Goal: Navigation & Orientation: Go to known website

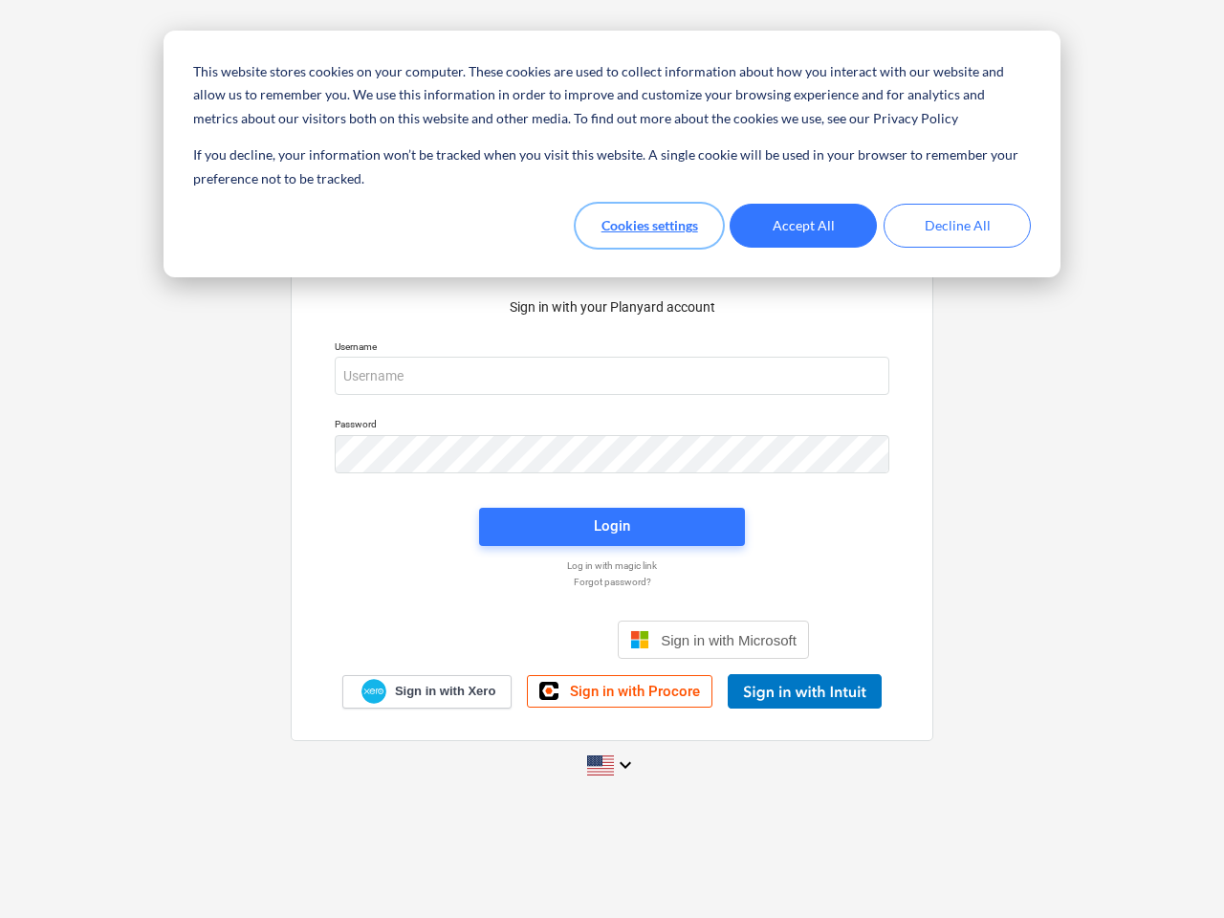
click at [649, 226] on button "Cookies settings" at bounding box center [648, 226] width 147 height 44
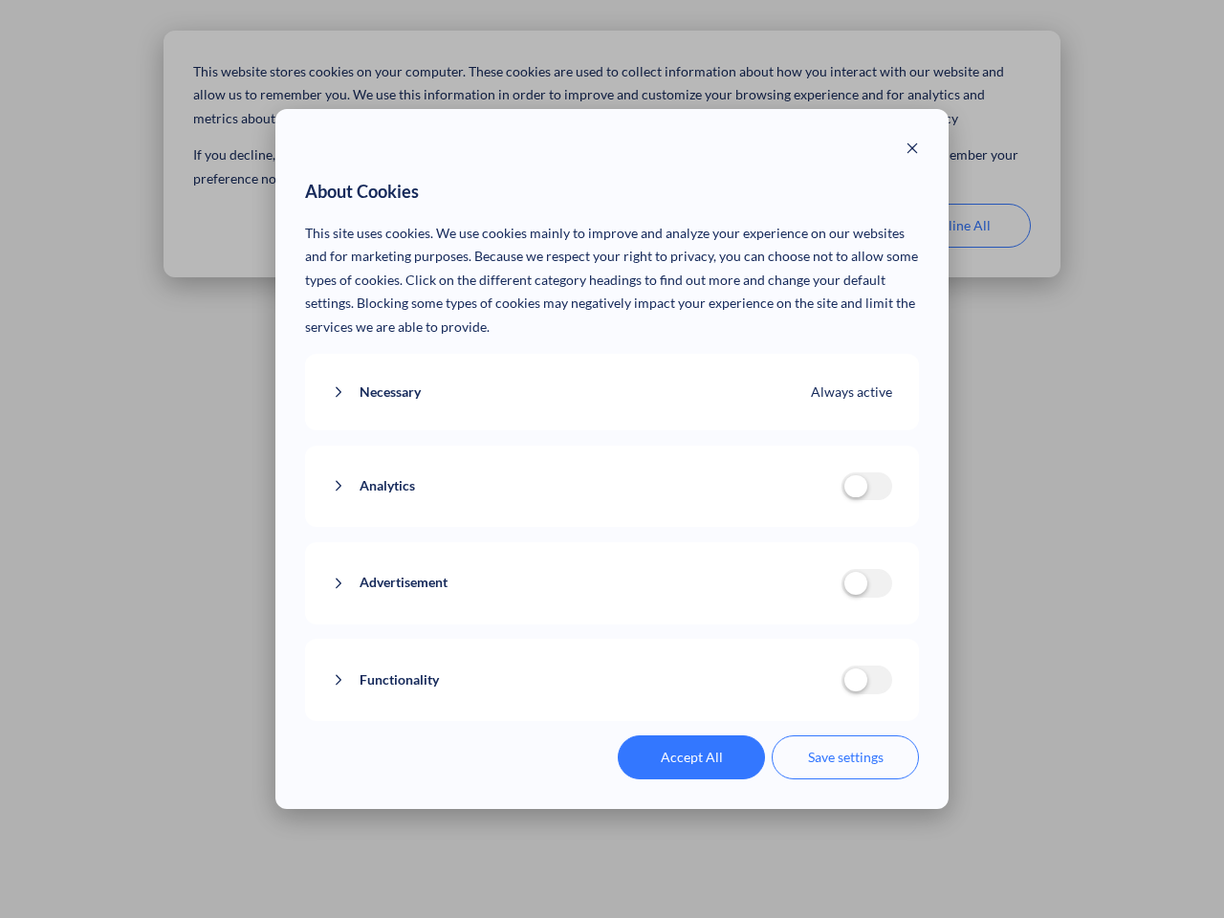
click at [803, 226] on p "This site uses cookies. We use cookies mainly to improve and analyze your exper…" at bounding box center [612, 281] width 615 height 118
click at [957, 226] on div "About Cookies This site uses cookies. We use cookies mainly to improve and anal…" at bounding box center [612, 459] width 1224 height 918
click at [612, 376] on div "Necessary Always active These cookies are necessary for the website to function…" at bounding box center [612, 392] width 615 height 77
click at [612, 454] on div "Analytics analytics cookies disallowed These cookies help us to understand how …" at bounding box center [612, 486] width 615 height 82
click at [612, 527] on div "Analytics analytics cookies disallowed These cookies help us to understand how …" at bounding box center [612, 486] width 615 height 82
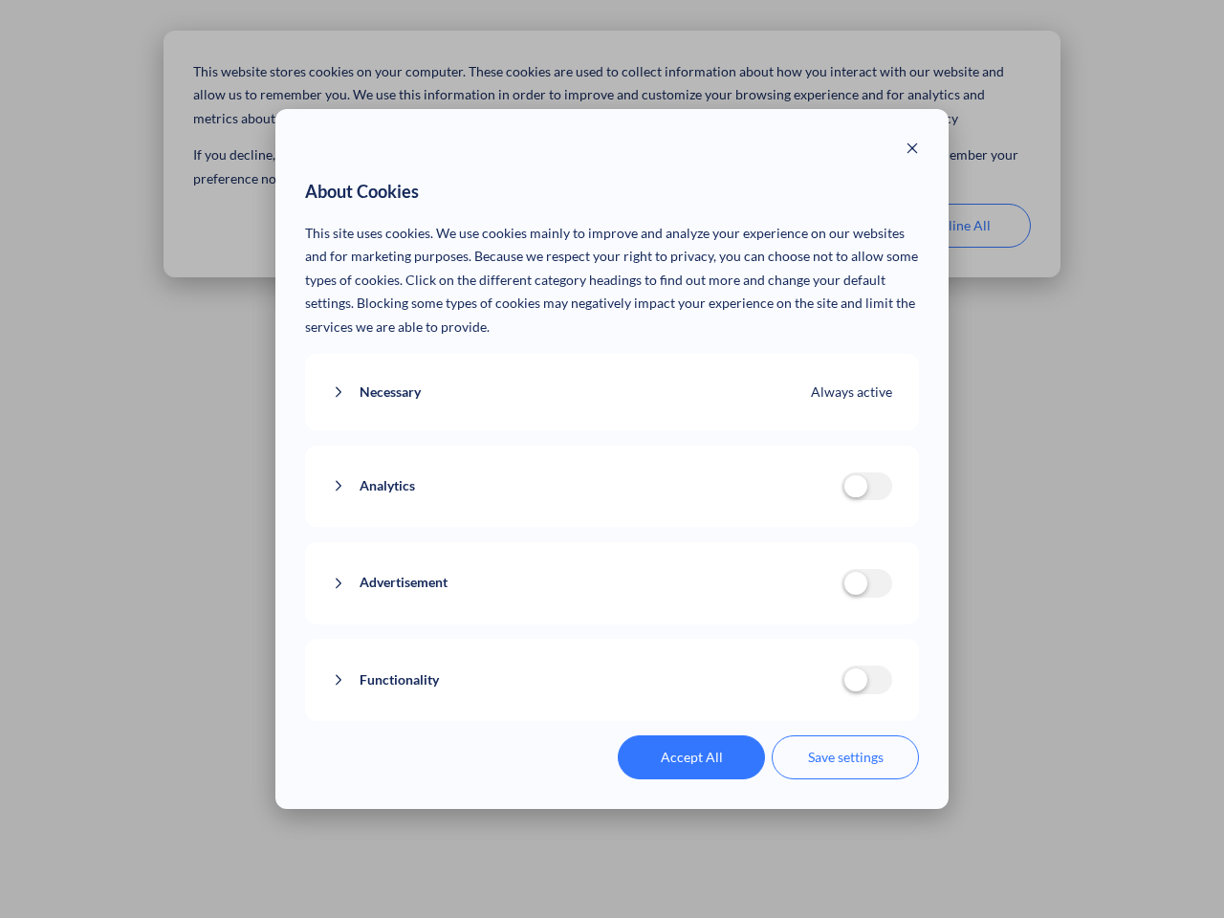
click at [713, 640] on div "Functionality functionality cookies disallowed We use a set of cookies that are…" at bounding box center [612, 680] width 615 height 82
click at [804, 691] on button "Functionality" at bounding box center [587, 680] width 510 height 24
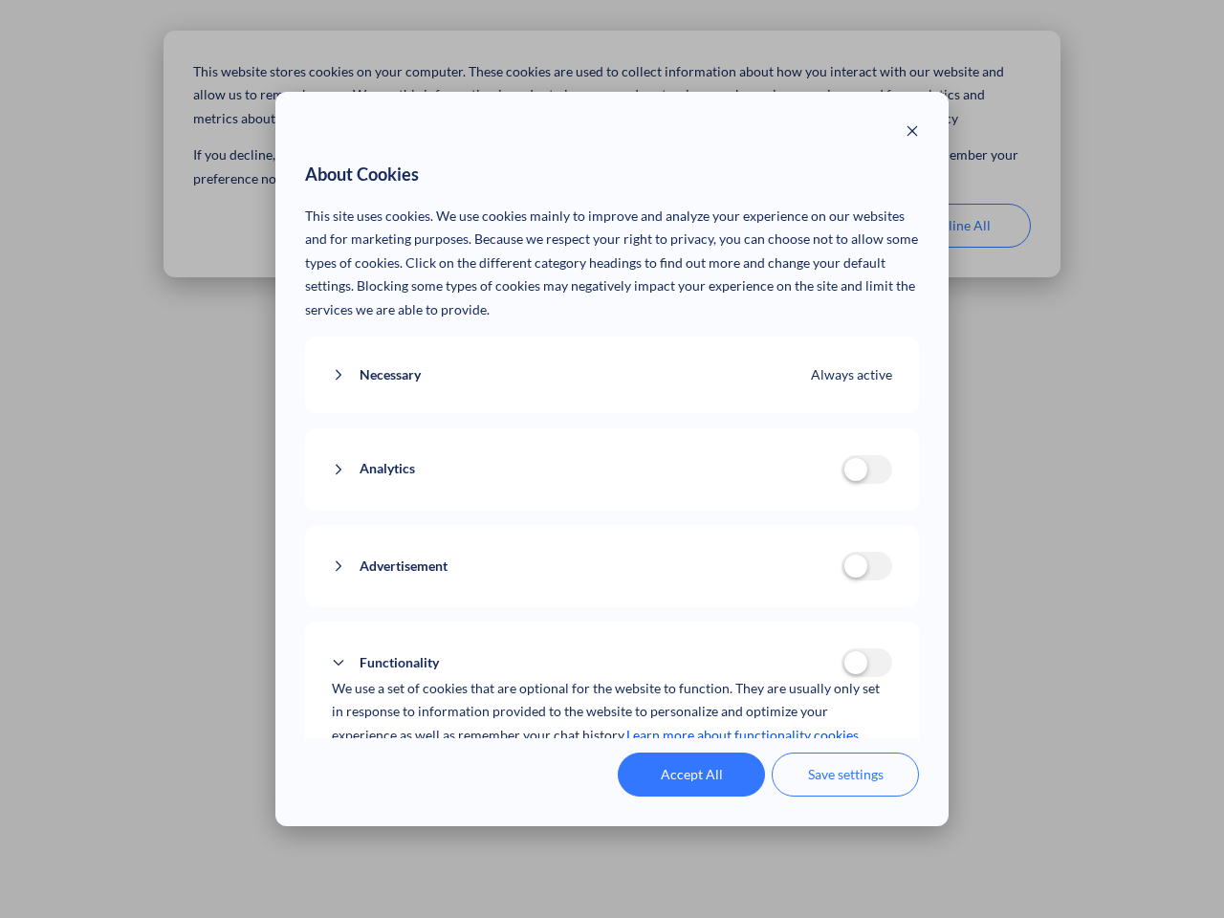
click at [612, 765] on div "Accept All Save settings" at bounding box center [612, 774] width 615 height 44
